Goal: Task Accomplishment & Management: Manage account settings

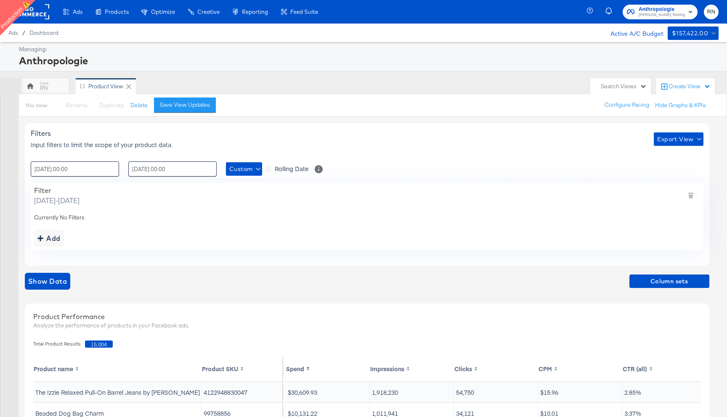
scroll to position [26, 0]
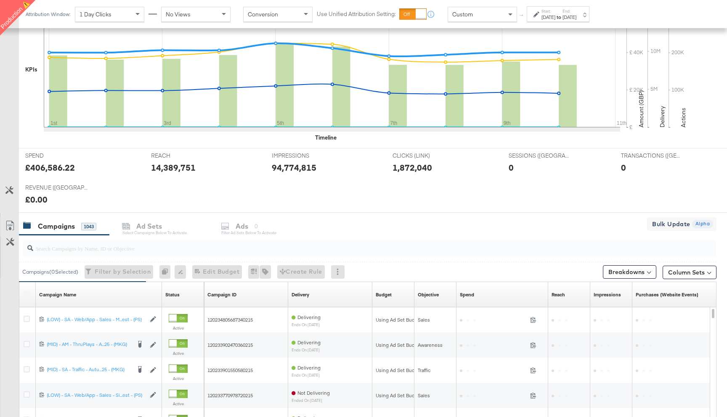
scroll to position [223, 0]
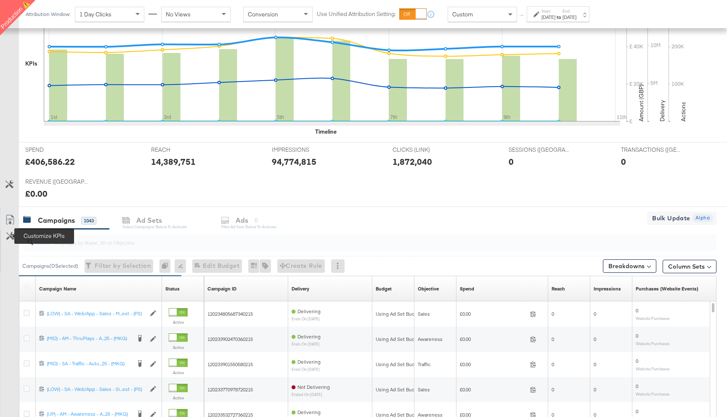
click at [11, 235] on icon at bounding box center [10, 236] width 8 height 8
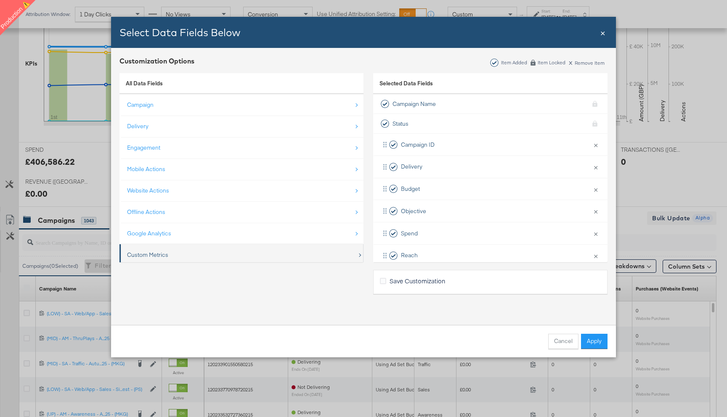
click at [174, 253] on div "Custom Metrics" at bounding box center [242, 255] width 230 height 17
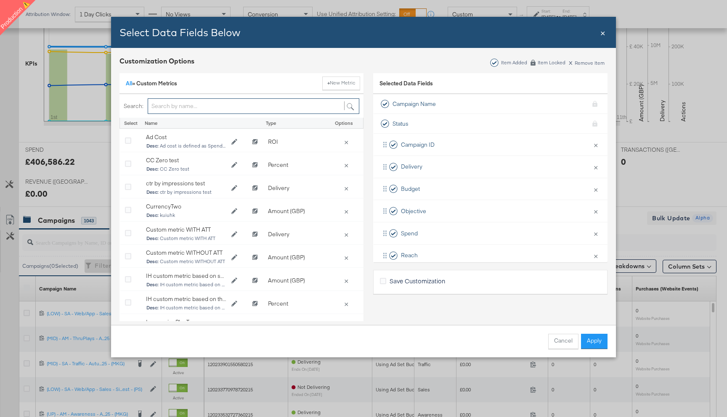
click at [216, 103] on input "Bulk Add Locations Modal" at bounding box center [254, 106] width 212 height 16
click at [604, 33] on span "×" at bounding box center [602, 32] width 5 height 11
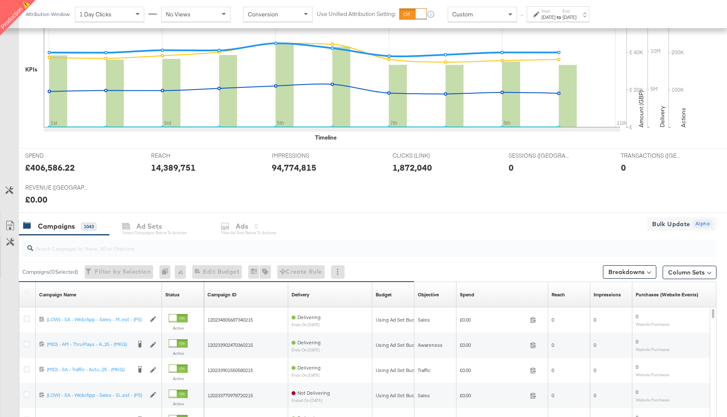
scroll to position [223, 0]
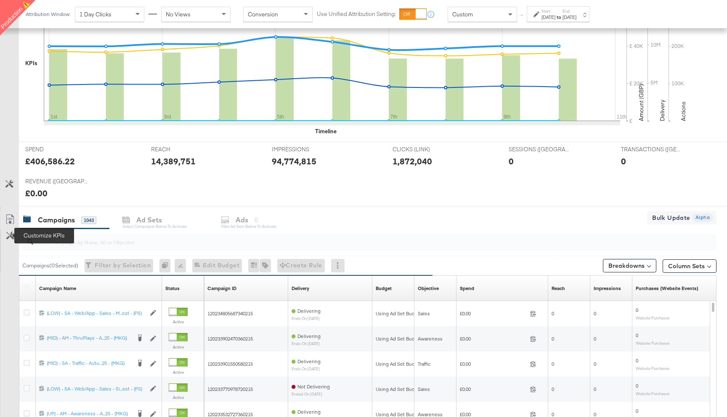
click at [10, 233] on icon at bounding box center [10, 236] width 8 height 8
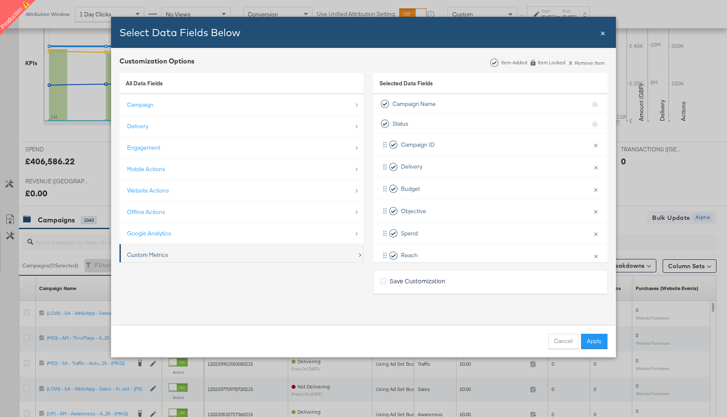
click at [172, 253] on div "Custom Metrics" at bounding box center [242, 255] width 230 height 17
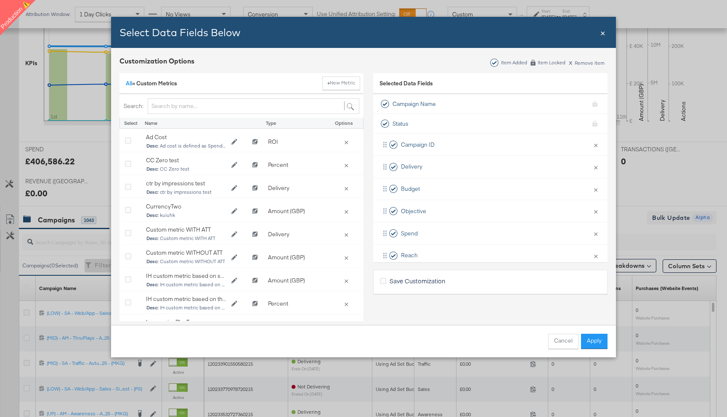
click at [344, 82] on button "+ New Metric" at bounding box center [341, 83] width 38 height 13
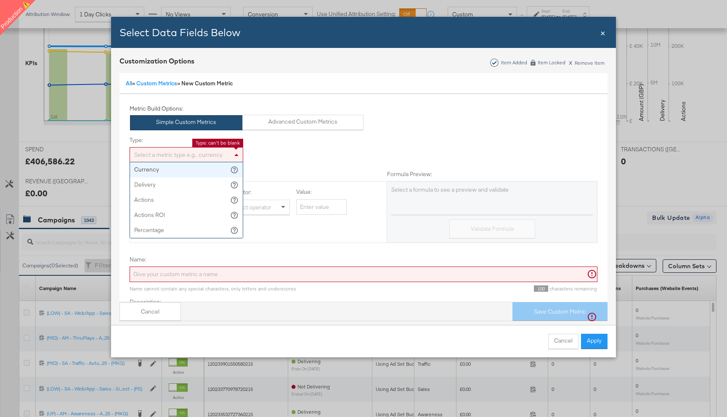
click at [196, 156] on div "Select a metric type e.g., currency" at bounding box center [186, 155] width 113 height 14
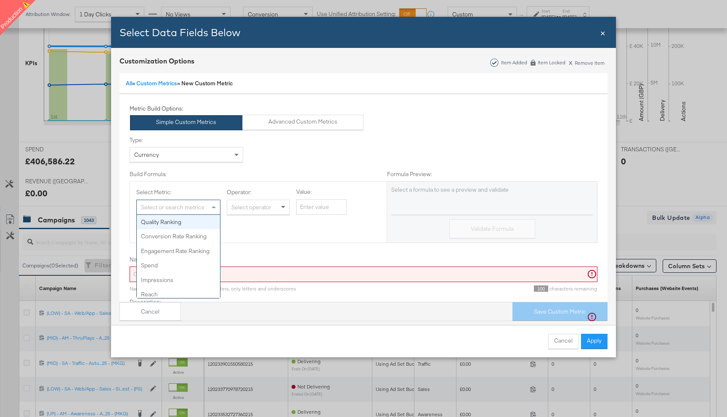
click at [199, 209] on div "Select or search metrics" at bounding box center [178, 207] width 83 height 14
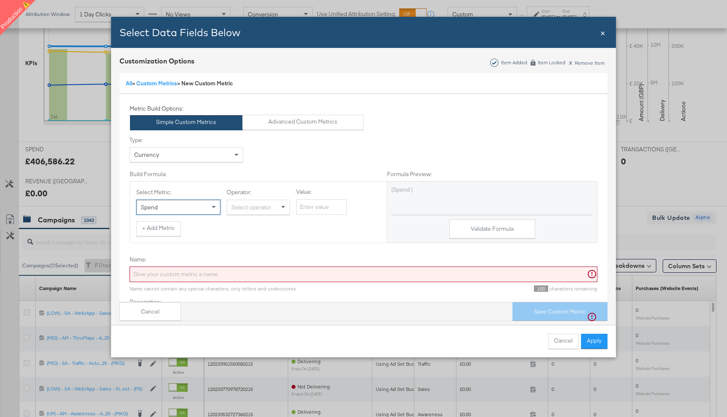
click at [253, 208] on div "Select operator" at bounding box center [258, 207] width 62 height 14
click at [305, 206] on input "Value:" at bounding box center [321, 207] width 50 height 16
type input "200"
click at [477, 232] on button "Validate Formula" at bounding box center [492, 229] width 86 height 19
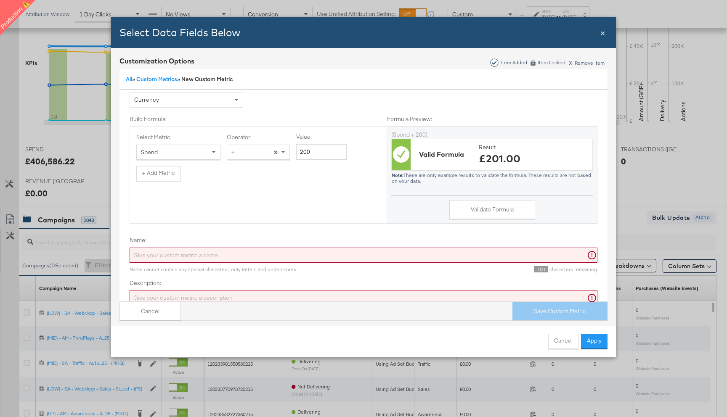
scroll to position [81, 0]
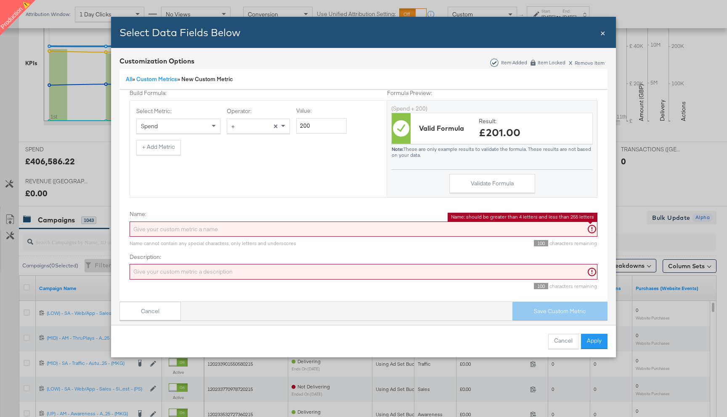
click at [267, 230] on input "Name:" at bounding box center [364, 230] width 468 height 16
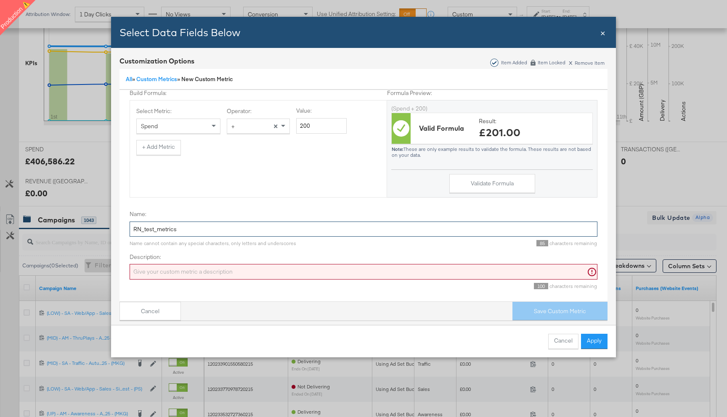
type input "RN_test_metrics"
click at [253, 270] on input "Description:" at bounding box center [364, 272] width 468 height 16
paste input "RN_test_metrics"
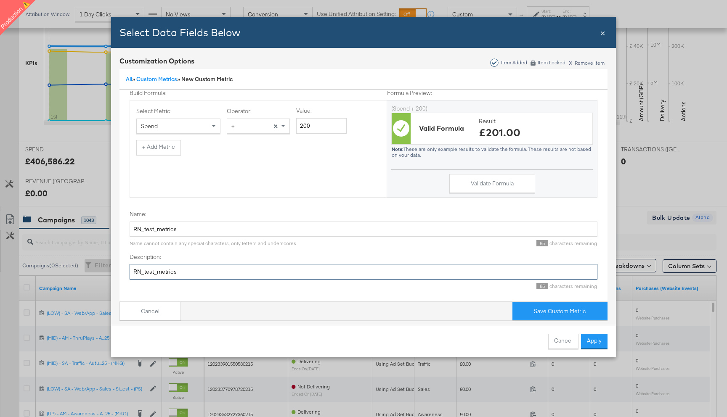
type input "RN_test_metrics"
click at [435, 241] on div "85 characters remaining" at bounding box center [446, 243] width 301 height 7
click at [544, 310] on button "Save Custom Metric" at bounding box center [559, 311] width 95 height 19
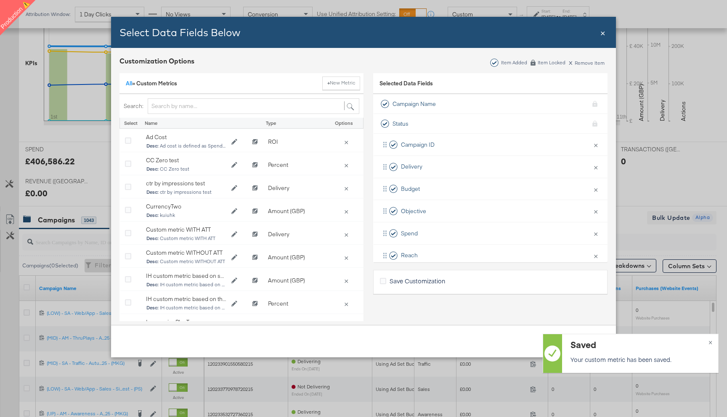
scroll to position [19, 0]
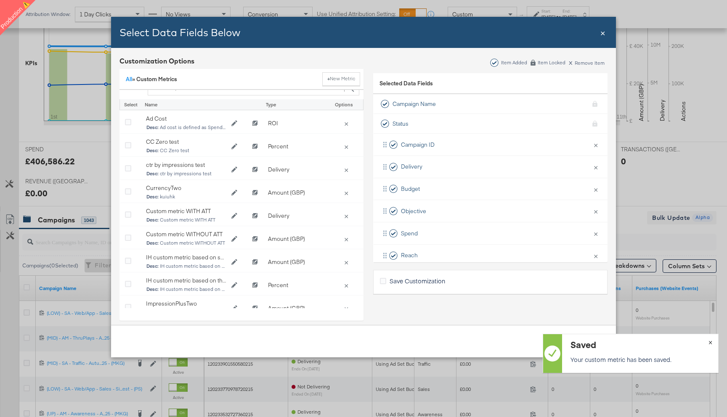
click at [710, 341] on span "×" at bounding box center [710, 342] width 4 height 10
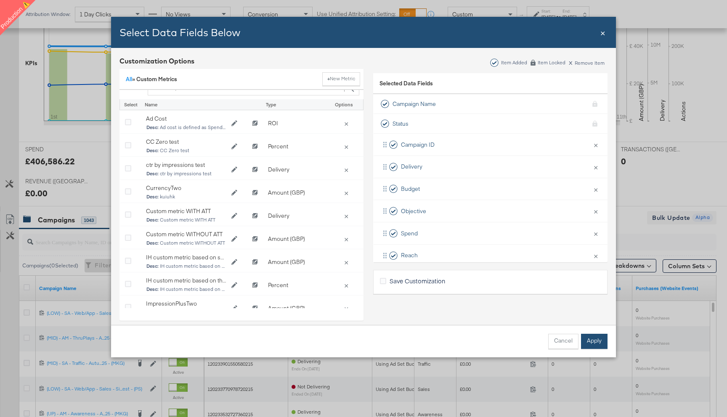
click at [598, 343] on button "Apply" at bounding box center [594, 341] width 27 height 15
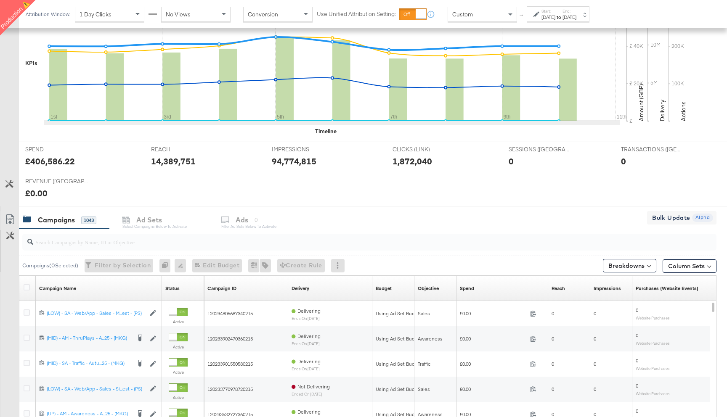
scroll to position [0, 0]
click at [11, 237] on icon at bounding box center [10, 236] width 8 height 8
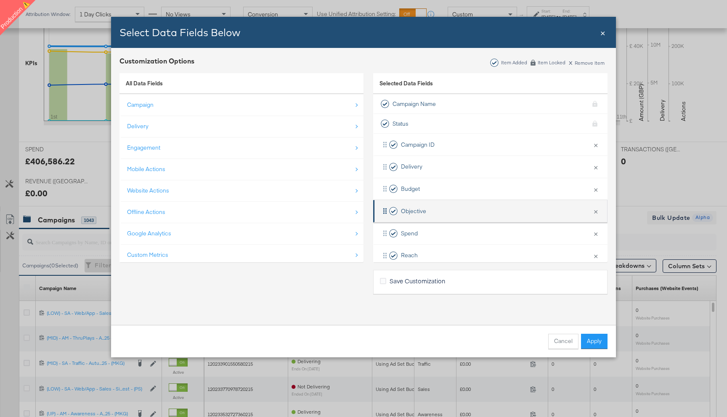
scroll to position [124, 0]
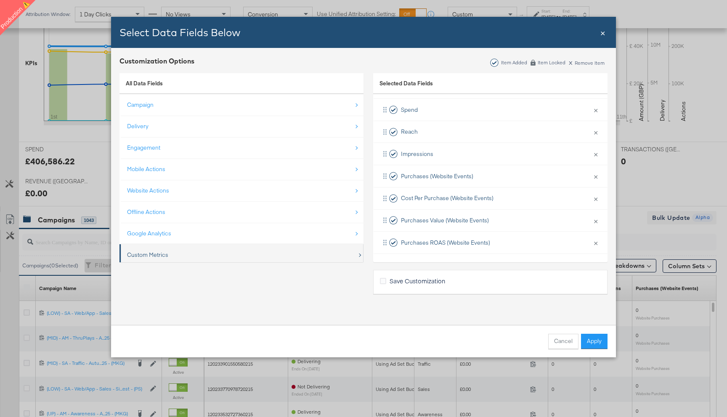
click at [191, 252] on div "Custom Metrics" at bounding box center [242, 255] width 230 height 17
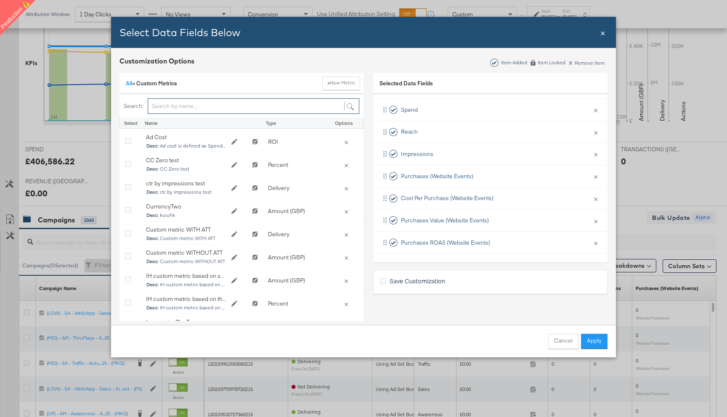
click at [175, 107] on input "Bulk Add Locations Modal" at bounding box center [254, 106] width 212 height 16
type input "4"
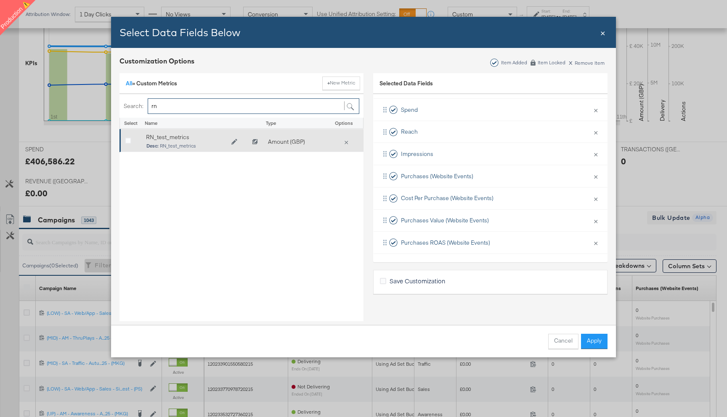
type input "rn"
click at [123, 141] on div "Bulk Add Locations Modal" at bounding box center [131, 142] width 21 height 17
click at [128, 143] on icon "Bulk Add Locations Modal" at bounding box center [128, 141] width 6 height 6
click at [0, 0] on input "Bulk Add Locations Modal" at bounding box center [0, 0] width 0 height 0
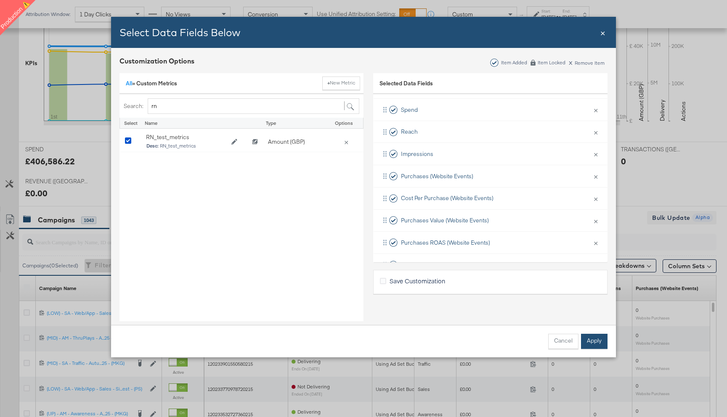
click at [596, 344] on button "Apply" at bounding box center [594, 341] width 27 height 15
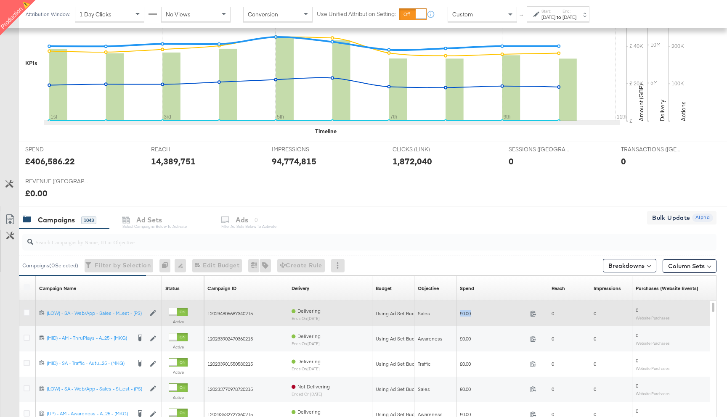
drag, startPoint x: 475, startPoint y: 315, endPoint x: 458, endPoint y: 315, distance: 17.7
click at [458, 315] on div "£0.00 0" at bounding box center [502, 313] width 92 height 13
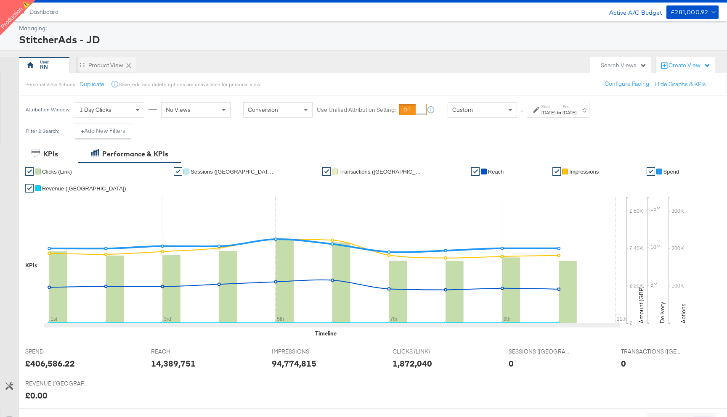
scroll to position [0, 0]
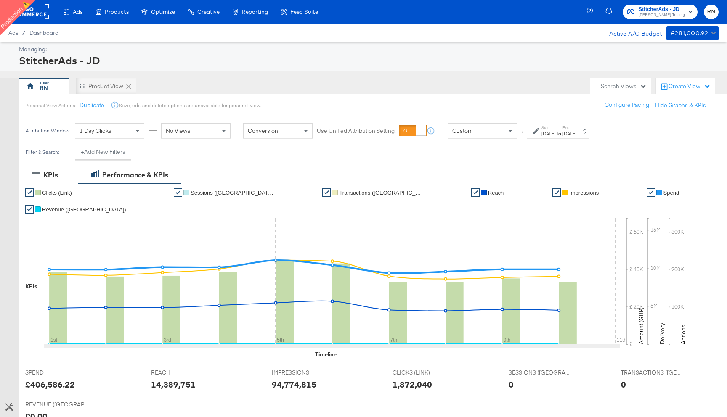
click at [499, 124] on div "Custom" at bounding box center [482, 131] width 69 height 14
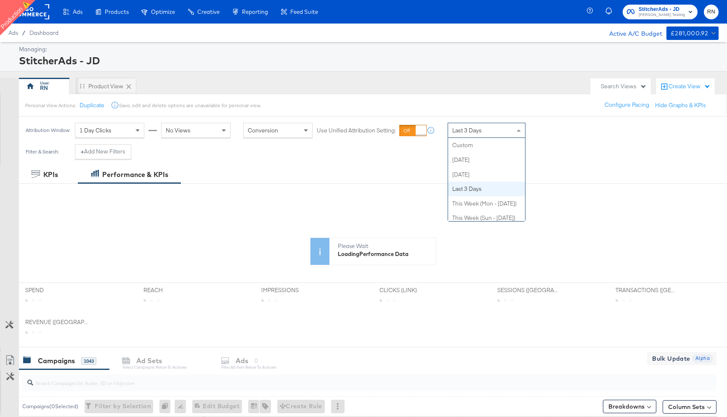
click at [479, 128] on span "Last 3 Days" at bounding box center [466, 131] width 29 height 8
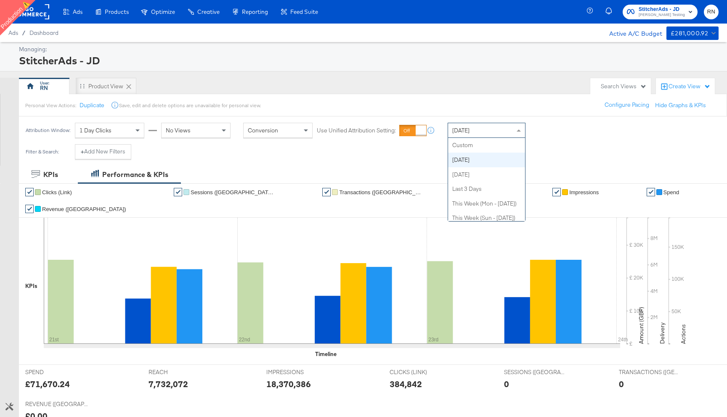
click at [476, 130] on div "Today" at bounding box center [486, 130] width 77 height 14
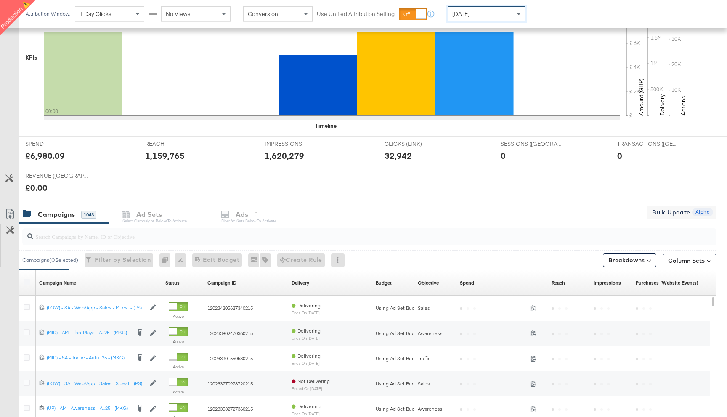
scroll to position [253, 0]
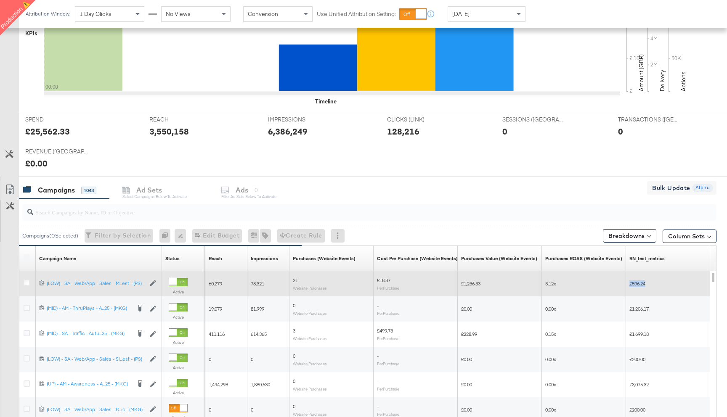
drag, startPoint x: 649, startPoint y: 284, endPoint x: 621, endPoint y: 283, distance: 28.2
click at [621, 283] on div "£396.24 396.24 60,279 78,321 21 Website Purchases £18.87 Per Purchase £1,236.33…" at bounding box center [285, 283] width 849 height 25
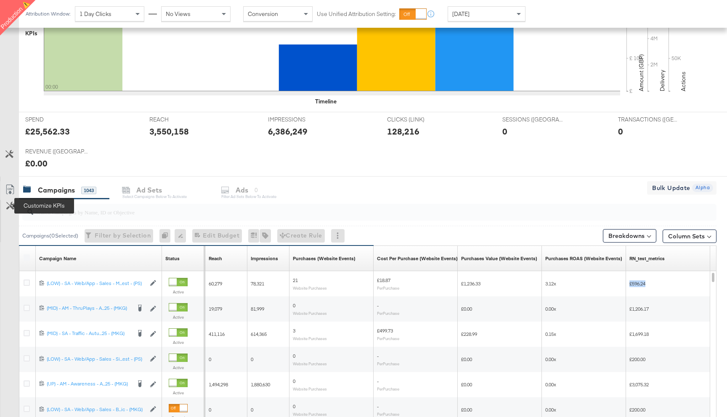
click at [11, 205] on icon at bounding box center [10, 206] width 8 height 8
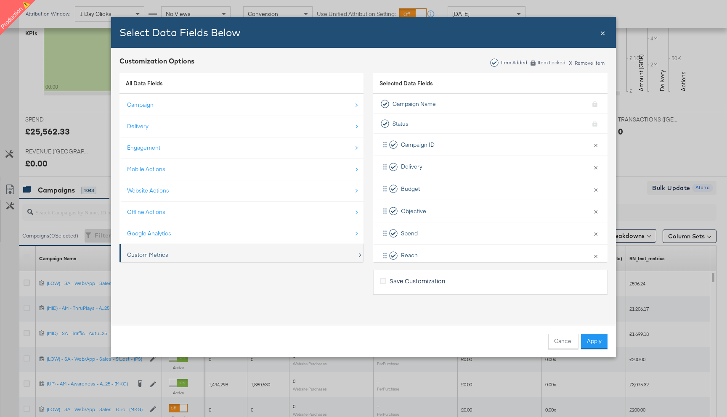
click at [186, 251] on div "Custom Metrics" at bounding box center [242, 255] width 230 height 17
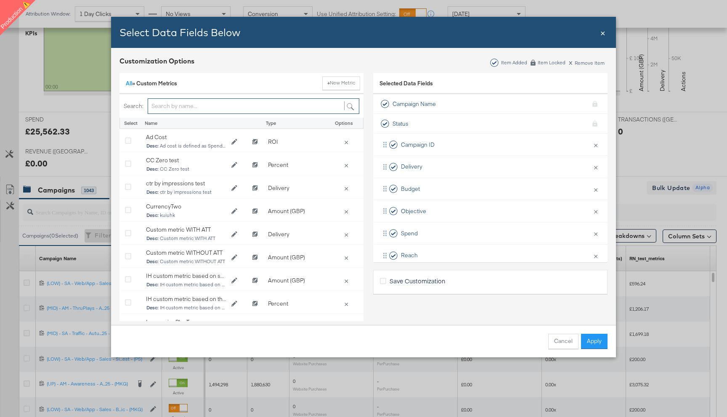
click at [201, 106] on input "Bulk Add Locations Modal" at bounding box center [254, 106] width 212 height 16
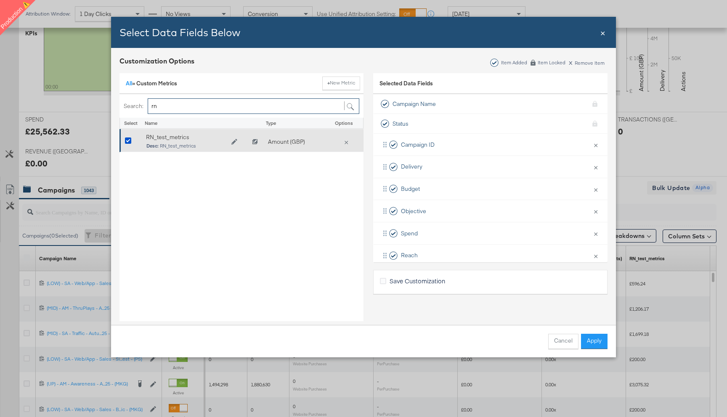
type input "rn"
click at [233, 143] on icon "Edit RN_test_metrics" at bounding box center [234, 142] width 6 height 6
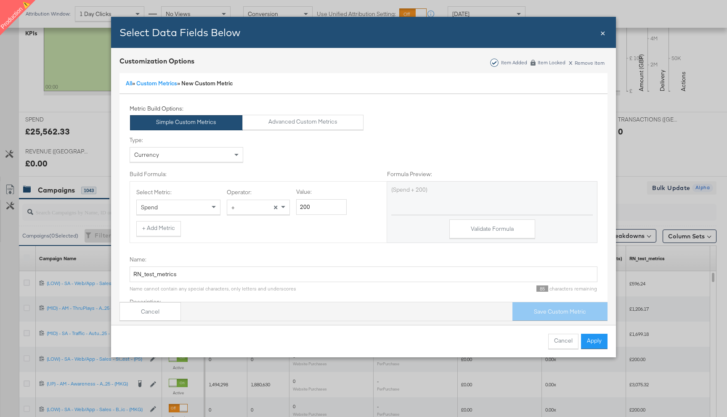
click at [251, 208] on div "+" at bounding box center [258, 207] width 62 height 14
drag, startPoint x: 313, startPoint y: 209, endPoint x: 273, endPoint y: 209, distance: 40.4
click at [273, 209] on div "Select Metric: Spend Operator: - × Value: 200" at bounding box center [258, 201] width 244 height 27
type input "100"
click at [284, 223] on div "+ Add Metric" at bounding box center [258, 228] width 244 height 15
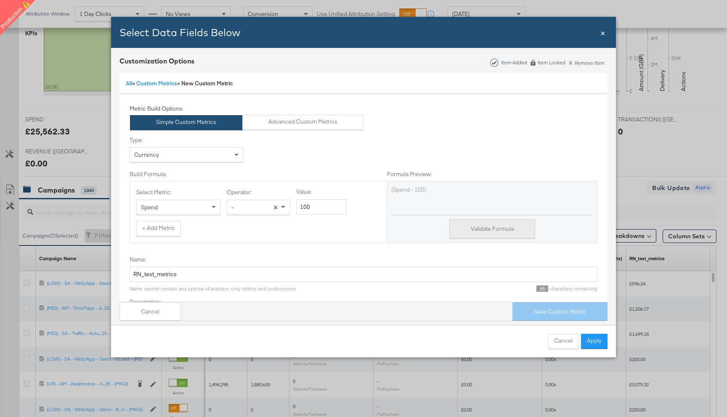
click at [465, 228] on button "Validate Formula" at bounding box center [492, 229] width 86 height 19
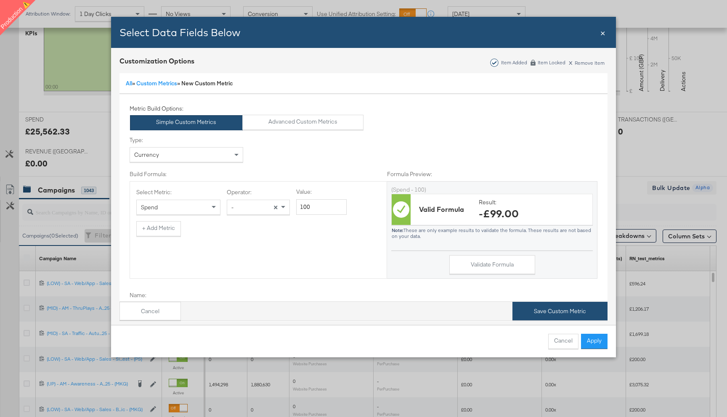
click at [549, 310] on button "Save Custom Metric" at bounding box center [559, 311] width 95 height 19
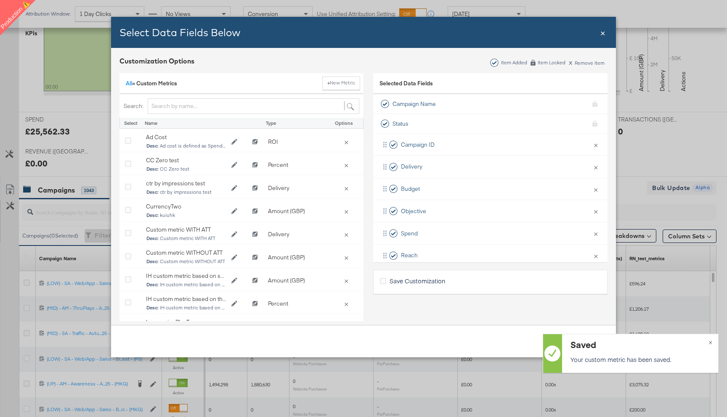
scroll to position [19, 0]
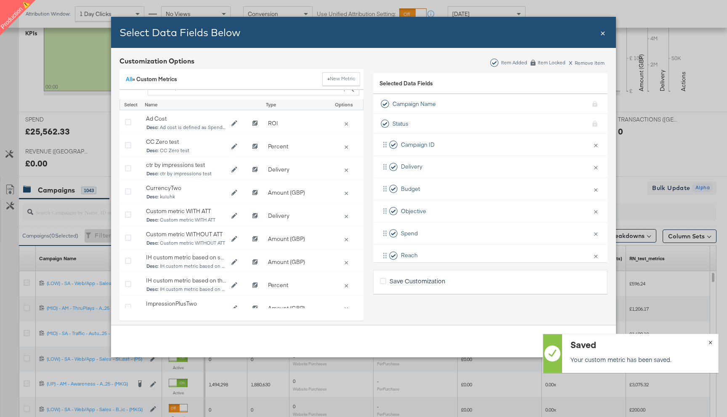
click at [711, 343] on span "×" at bounding box center [710, 342] width 4 height 10
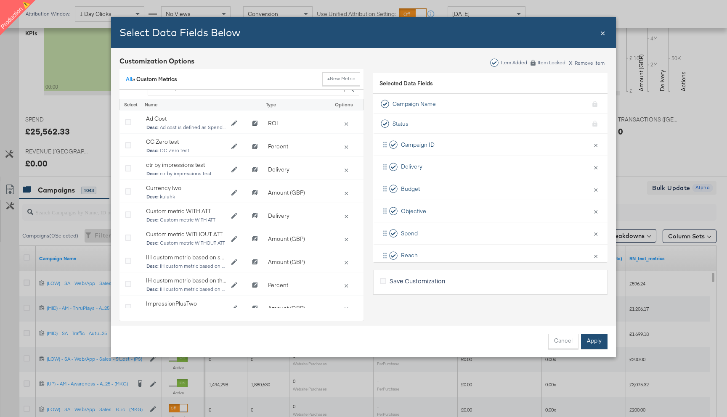
click at [594, 341] on button "Apply" at bounding box center [594, 341] width 27 height 15
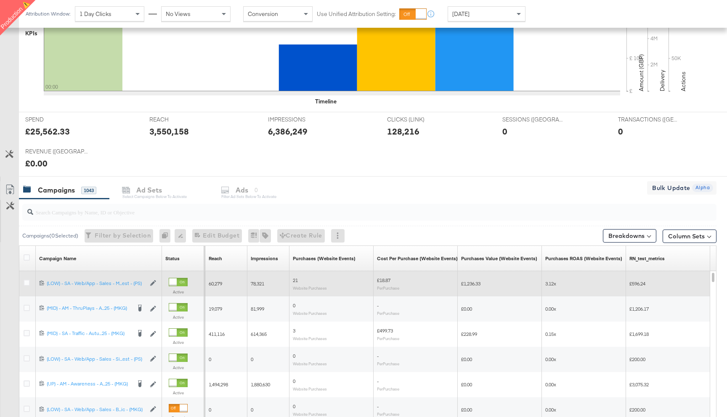
scroll to position [244, 0]
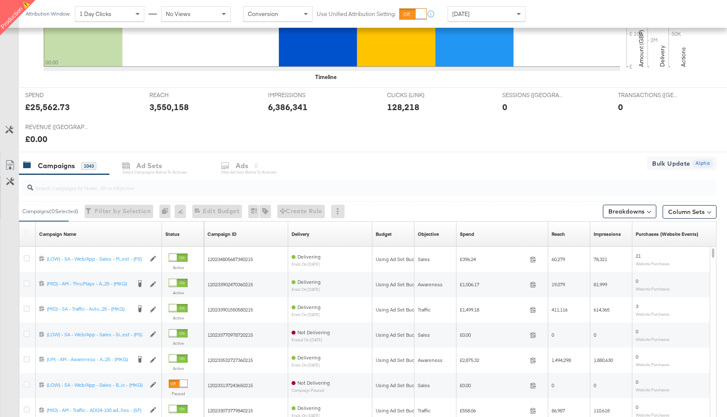
scroll to position [359, 0]
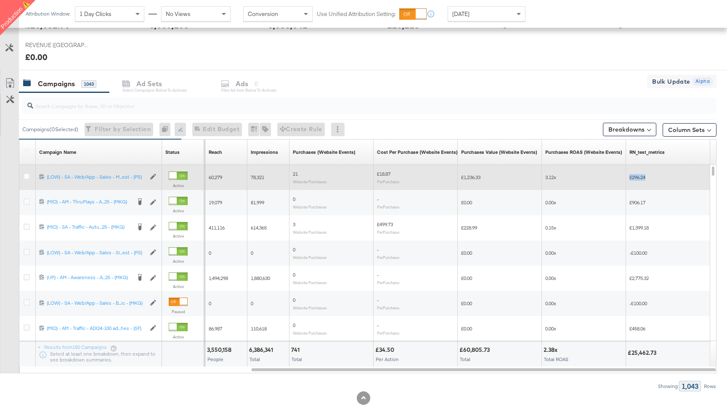
drag, startPoint x: 647, startPoint y: 180, endPoint x: 613, endPoint y: 179, distance: 34.5
click at [613, 179] on div "£396.24 396.24 60,279 78,321 21 Website Purchases £18.87 Per Purchase £1,236.33…" at bounding box center [285, 177] width 849 height 25
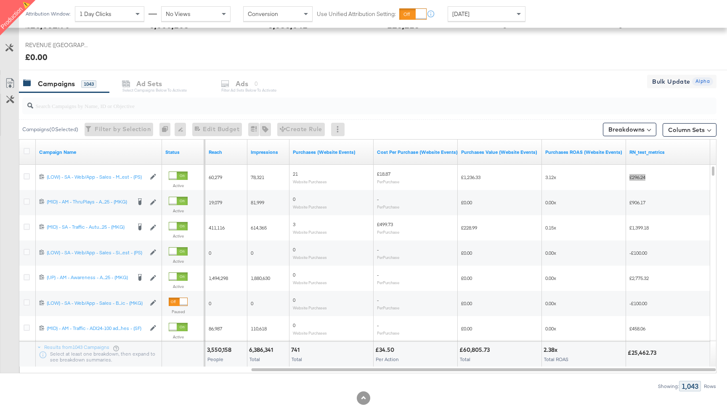
scroll to position [0, 0]
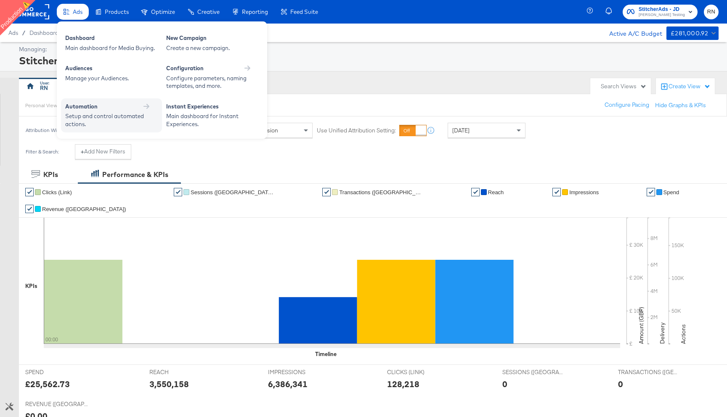
click at [126, 122] on div "Setup and control automated actions." at bounding box center [107, 120] width 84 height 16
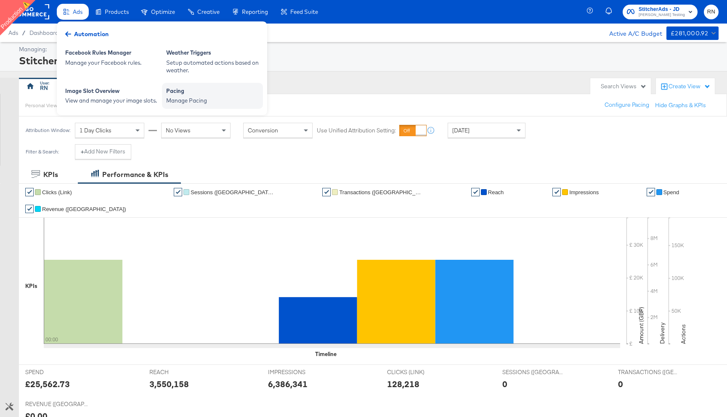
click at [188, 98] on div "Manage Pacing" at bounding box center [212, 101] width 93 height 8
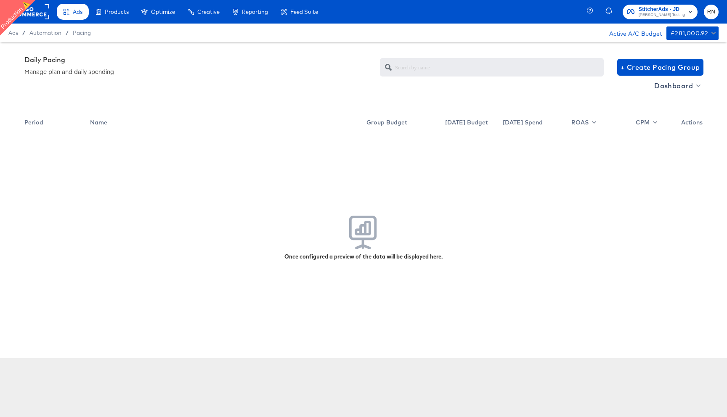
click at [34, 13] on rect at bounding box center [30, 11] width 39 height 15
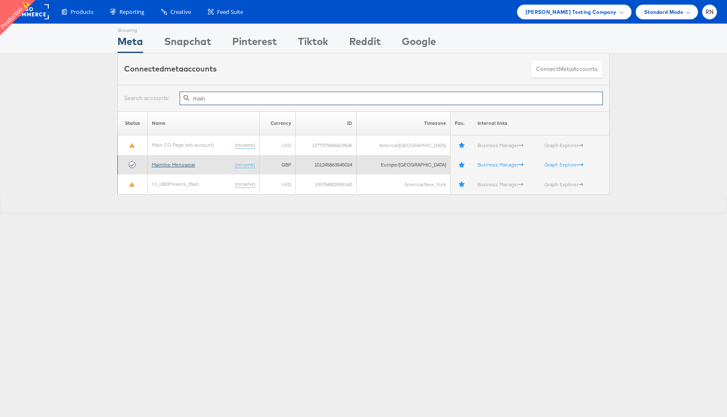
type input "main"
click at [191, 166] on link "Mainline Menswear" at bounding box center [173, 165] width 43 height 6
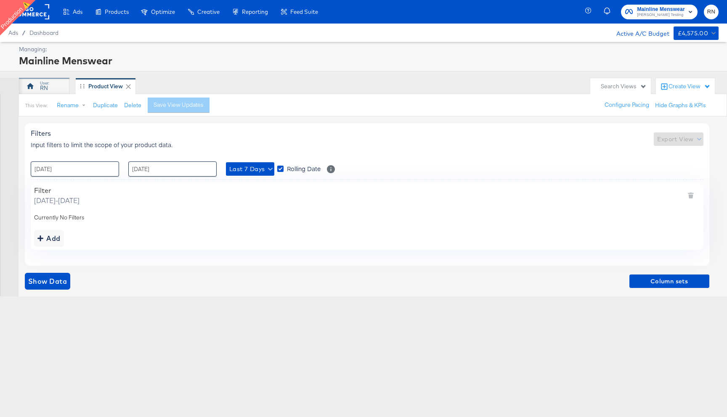
click at [46, 89] on div "RN" at bounding box center [44, 88] width 8 height 8
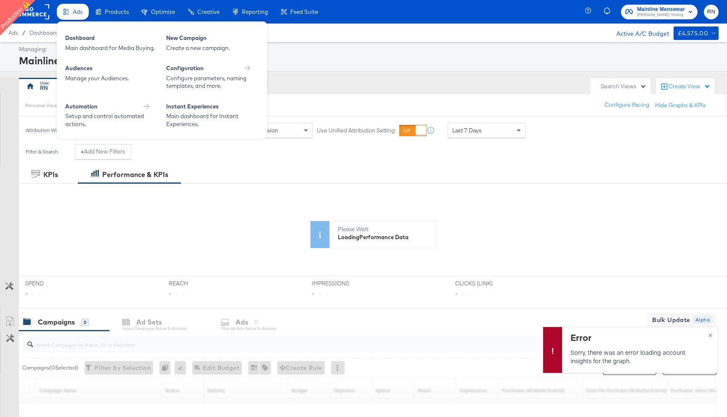
click at [78, 8] on span "Ads" at bounding box center [78, 11] width 10 height 7
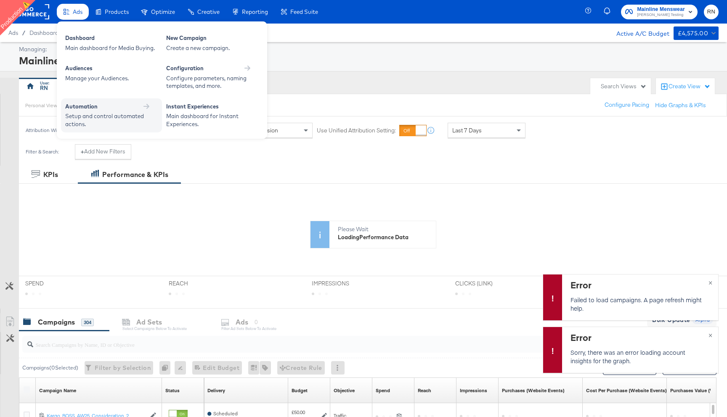
click at [95, 108] on div "Automation" at bounding box center [81, 107] width 32 height 8
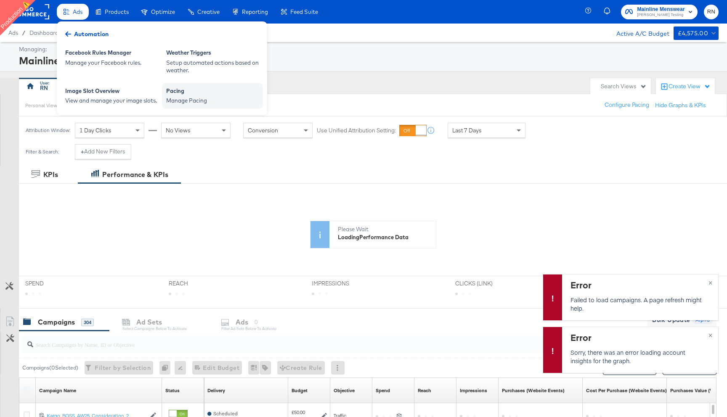
click at [182, 96] on div "Pacing" at bounding box center [212, 92] width 93 height 10
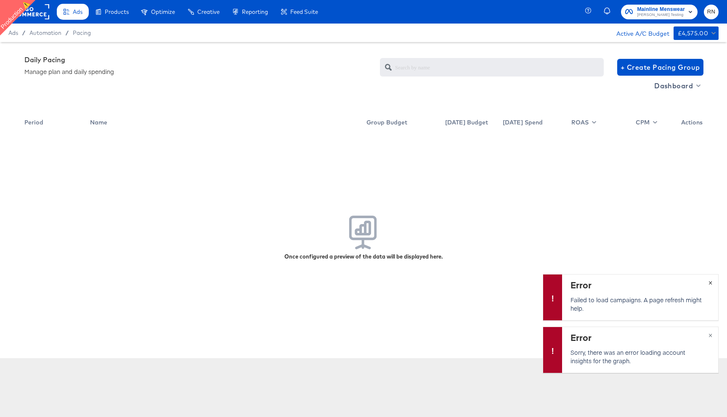
click at [708, 281] on button "×" at bounding box center [711, 282] width 16 height 15
click at [711, 337] on span "×" at bounding box center [710, 335] width 4 height 10
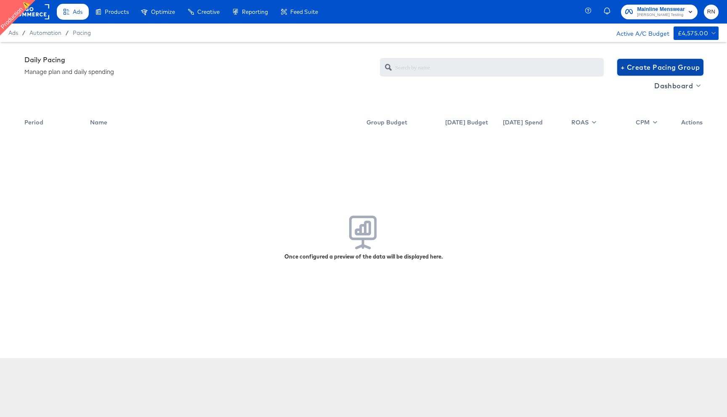
click at [643, 68] on span "+ Create Pacing Group" at bounding box center [661, 67] width 80 height 12
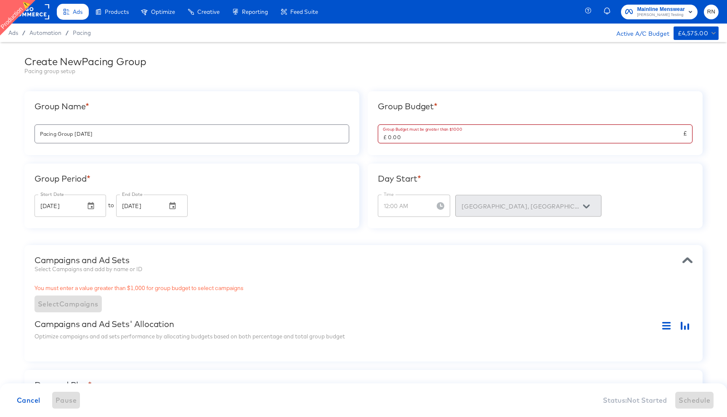
drag, startPoint x: 403, startPoint y: 136, endPoint x: 368, endPoint y: 136, distance: 34.9
click at [369, 136] on div "Group Budget * Group Budget must be greater than $1000 £ 0.00 £" at bounding box center [535, 123] width 335 height 64
click at [160, 203] on div "Oct 01, 2025 End Date" at bounding box center [152, 206] width 72 height 22
type input "£ 1,000.00"
click at [174, 207] on icon "button" at bounding box center [173, 205] width 6 height 7
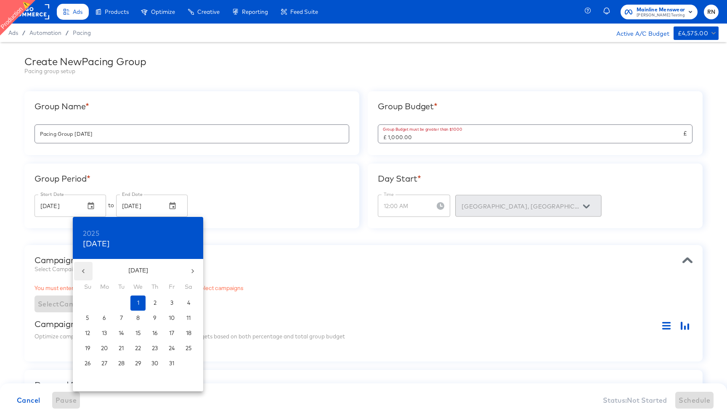
click at [83, 269] on icon "button" at bounding box center [83, 271] width 8 height 8
click at [103, 362] on p "29" at bounding box center [104, 364] width 6 height 8
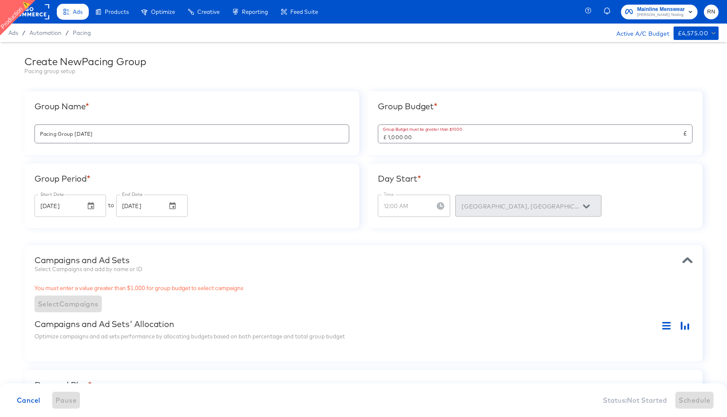
click at [151, 133] on input "Pacing Group 2025-09-24" at bounding box center [192, 131] width 314 height 18
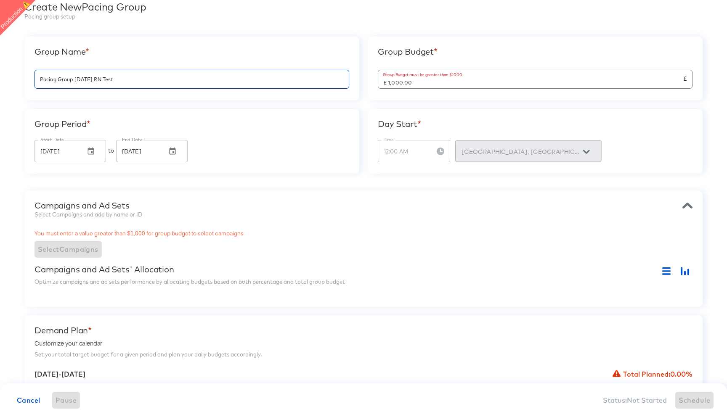
scroll to position [44, 0]
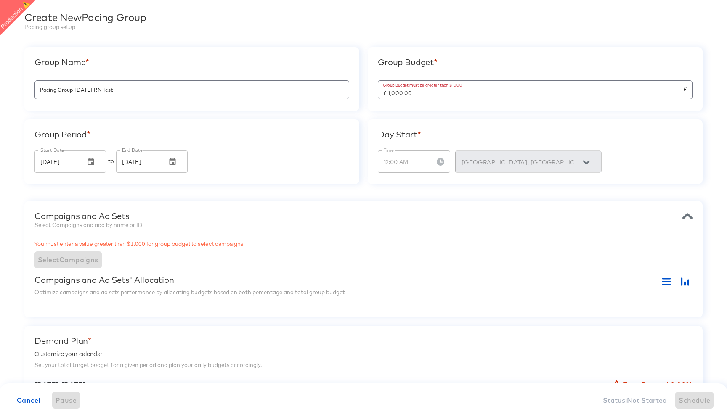
click at [292, 134] on div "Group Period *" at bounding box center [191, 135] width 315 height 10
drag, startPoint x: 106, startPoint y: 88, endPoint x: 30, endPoint y: 85, distance: 75.8
click at [30, 85] on div "Group Name * Pacing Group 2025-09-24 RN Test" at bounding box center [191, 79] width 335 height 64
click at [103, 90] on input "RN Test" at bounding box center [192, 86] width 314 height 18
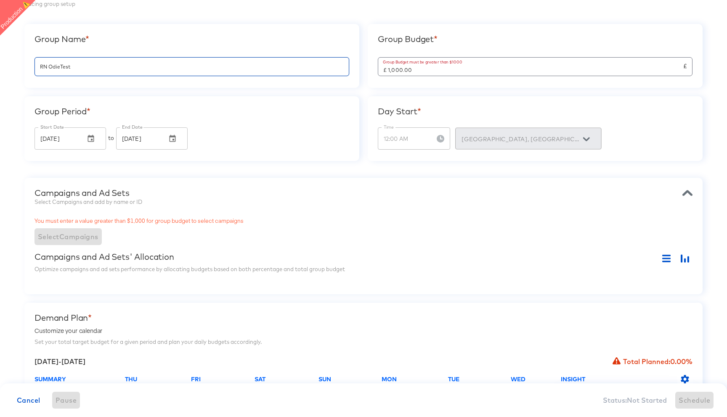
scroll to position [69, 0]
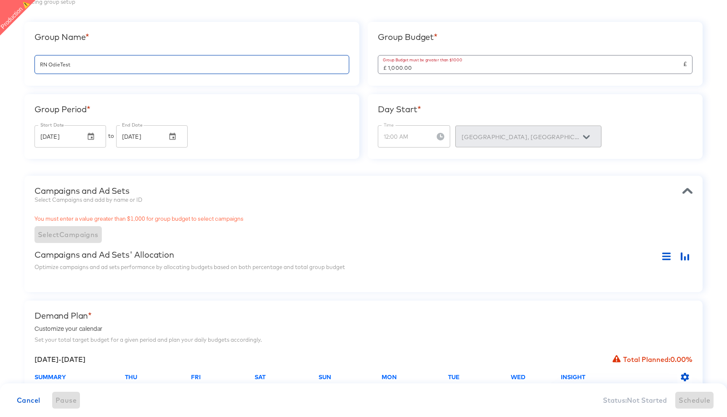
type input "RN OdieTest"
click at [315, 188] on div "Campaigns and Ad Sets" at bounding box center [363, 191] width 658 height 10
click at [424, 72] on input "£ 1,000.00" at bounding box center [530, 65] width 305 height 18
click at [403, 68] on input "£ 1,000.00" at bounding box center [530, 65] width 305 height 18
click at [362, 179] on div "Campaigns and Ad Sets Select Campaigns and add by name or ID You must enter a v…" at bounding box center [363, 234] width 678 height 117
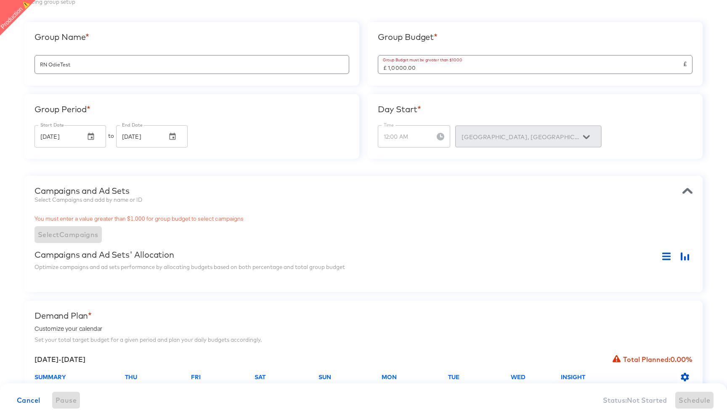
type input "£ 10,000.00"
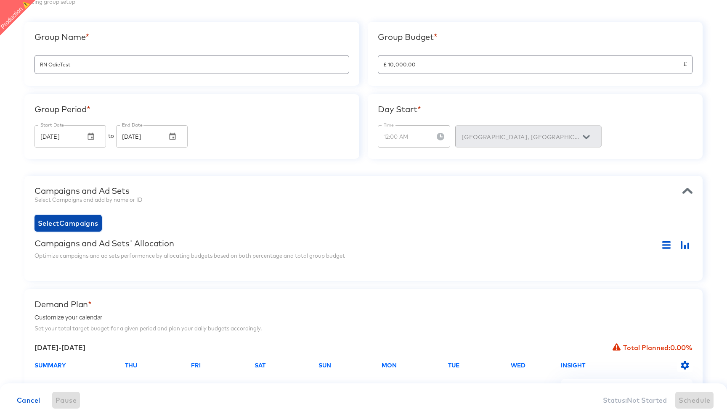
click at [74, 228] on span "Select Campaigns" at bounding box center [68, 223] width 61 height 12
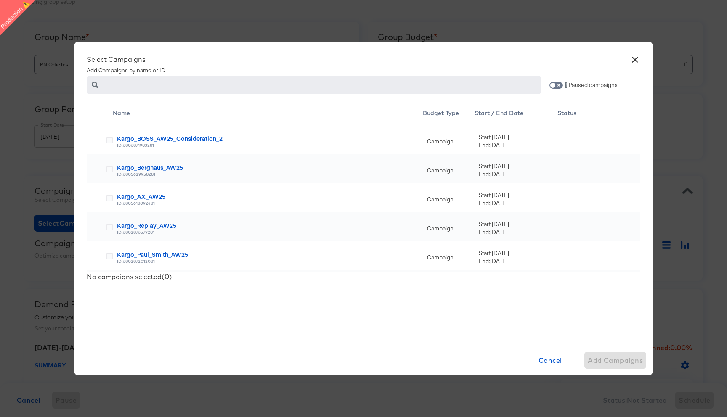
click at [223, 82] on input "text" at bounding box center [321, 81] width 439 height 18
paste input "6802876579281"
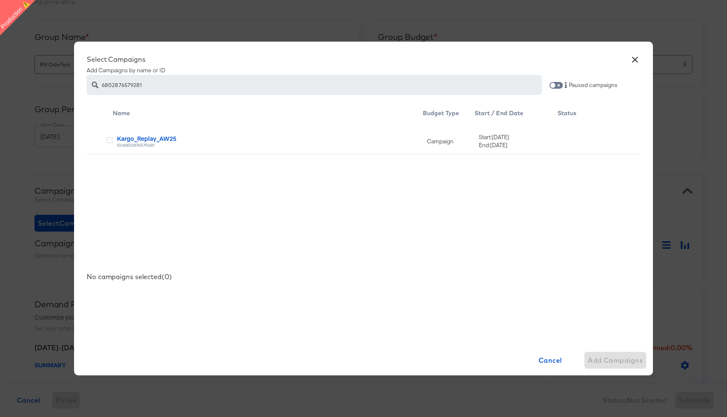
type input "6802876579281"
click at [156, 137] on div "Kargo_Replay_AW25" at bounding box center [270, 138] width 306 height 8
click at [109, 144] on div at bounding box center [109, 141] width 6 height 8
click at [109, 138] on icon at bounding box center [109, 140] width 6 height 6
click at [0, 0] on input "checkbox" at bounding box center [0, 0] width 0 height 0
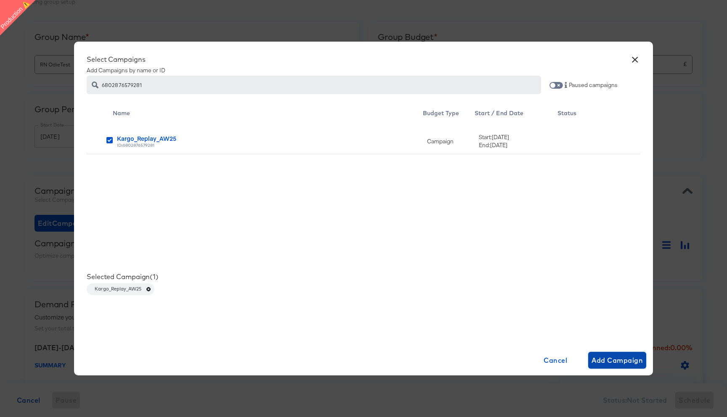
click at [624, 365] on span "Add Campaign" at bounding box center [617, 361] width 52 height 12
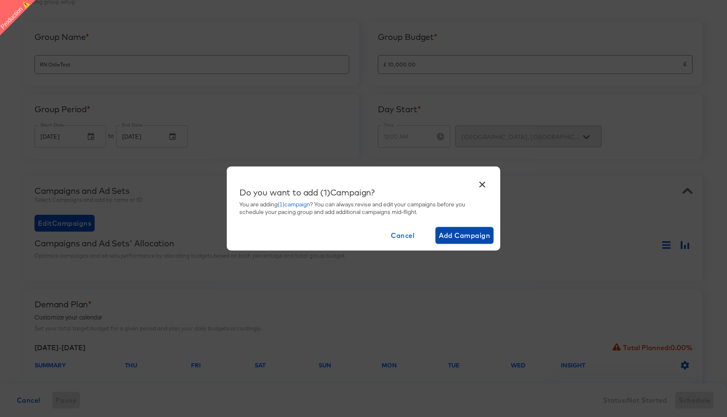
click at [473, 234] on span "Add Campaign" at bounding box center [465, 236] width 52 height 12
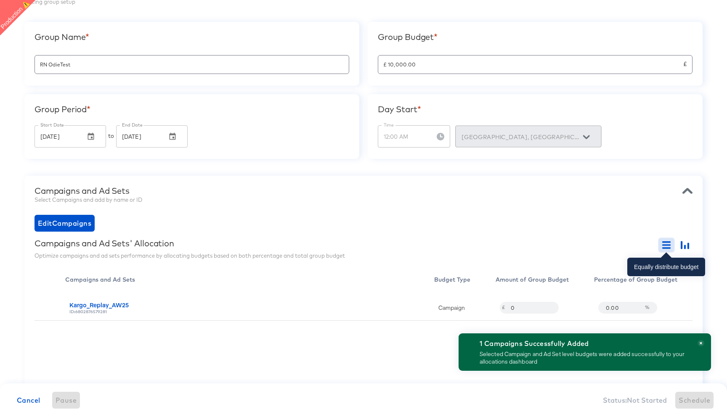
click at [665, 247] on icon "button" at bounding box center [666, 247] width 8 height 1
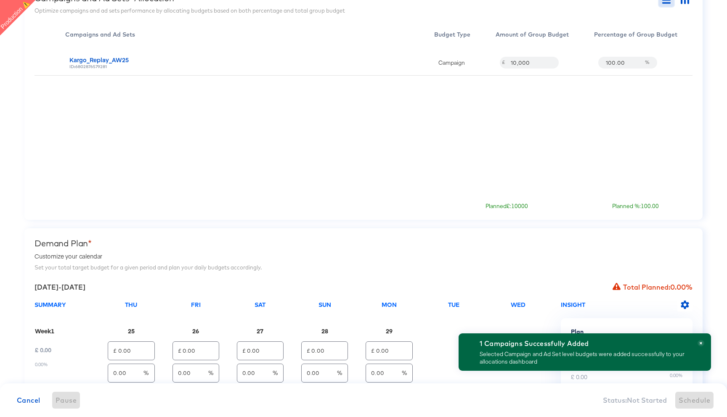
scroll to position [360, 0]
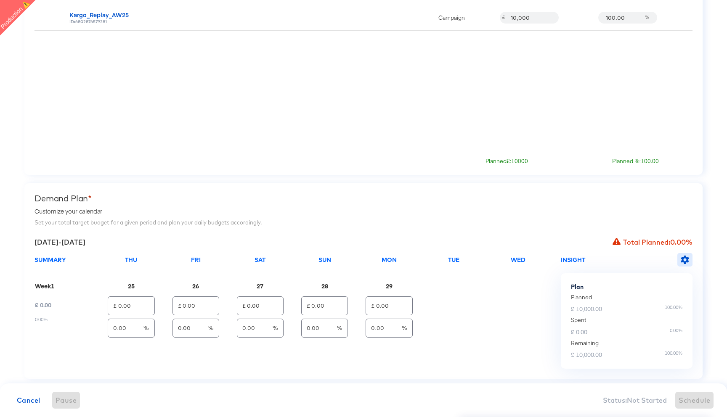
click at [685, 258] on icon "button" at bounding box center [685, 260] width 8 height 8
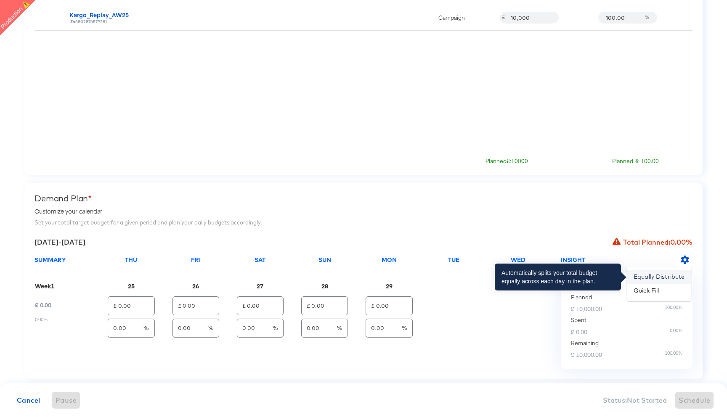
click at [666, 276] on li "Equally Distribute" at bounding box center [659, 277] width 64 height 14
type input "£ 2,000.00"
type input "20.00"
type input "£ 2,000.00"
type input "20.00"
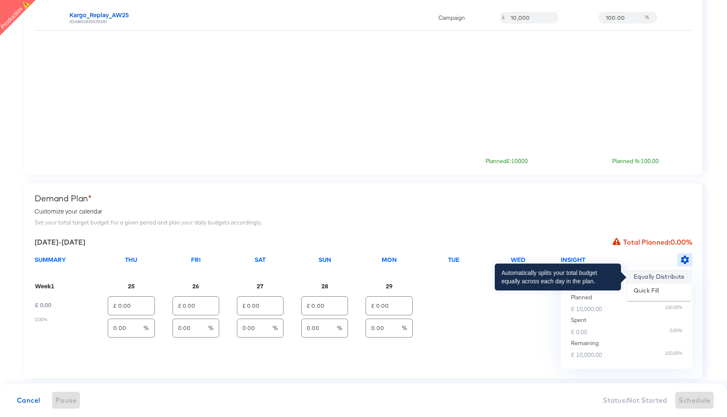
type input "£ 2,000.00"
type input "20.00"
type input "£ 2,000.00"
type input "20.00"
type input "£ 2,000.00"
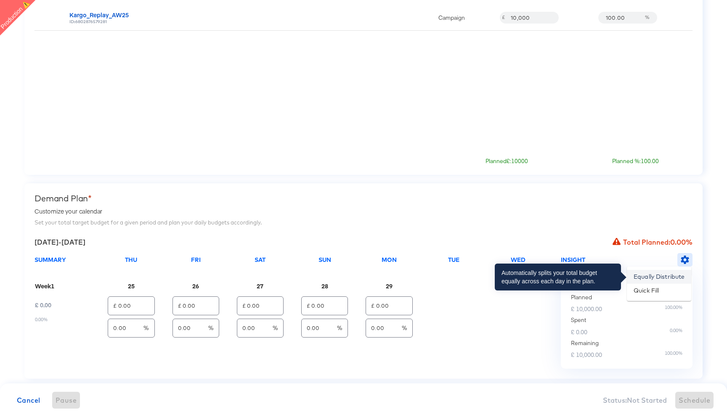
type input "20.00"
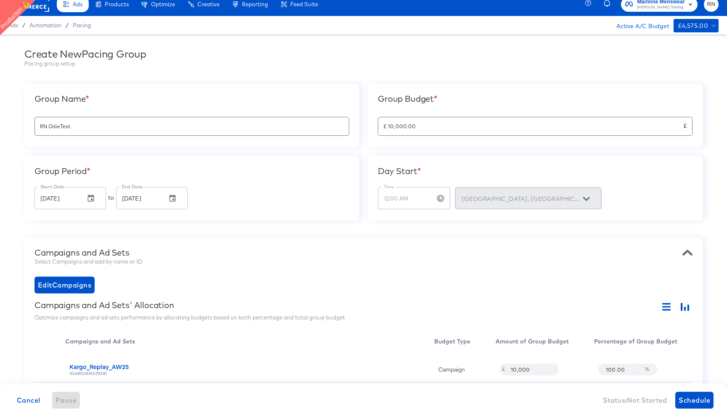
scroll to position [0, 0]
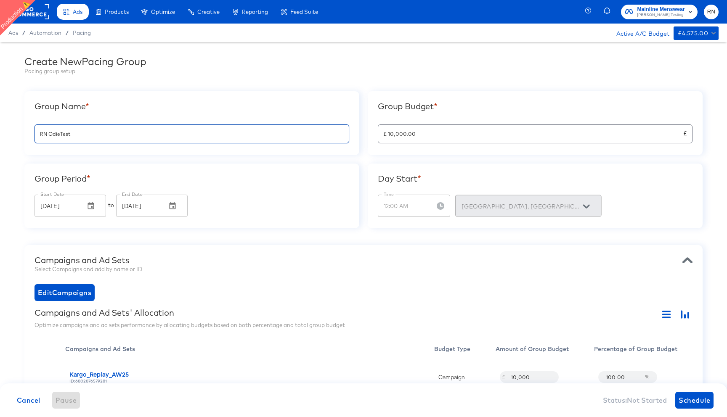
click at [175, 137] on input "RN OdieTest" at bounding box center [192, 131] width 314 height 18
click at [684, 403] on span "Schedule" at bounding box center [695, 401] width 32 height 12
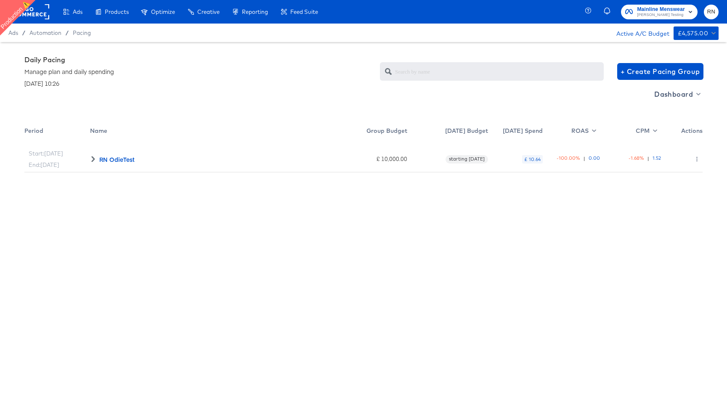
click at [42, 15] on rect at bounding box center [30, 11] width 39 height 15
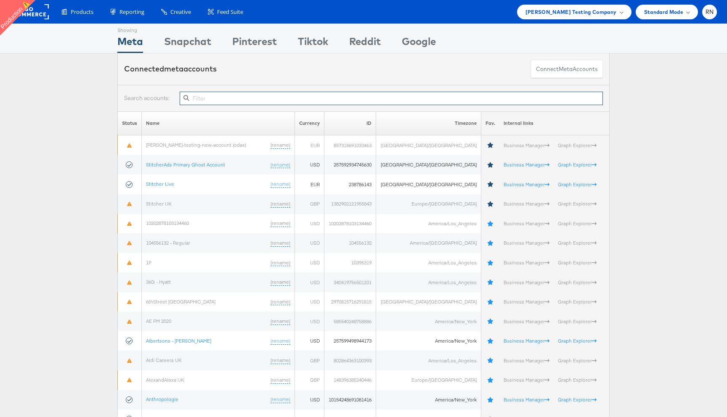
click at [262, 98] on input "text" at bounding box center [391, 98] width 423 height 13
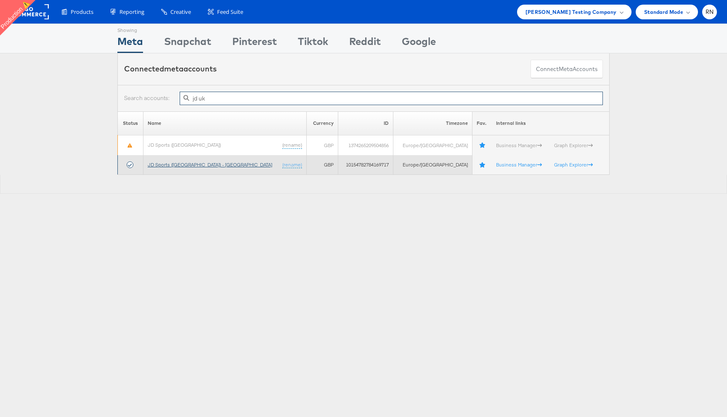
type input "jd uk"
click at [195, 163] on link "JD Sports ([GEOGRAPHIC_DATA]) - [GEOGRAPHIC_DATA]" at bounding box center [210, 165] width 125 height 6
